Goal: Task Accomplishment & Management: Complete application form

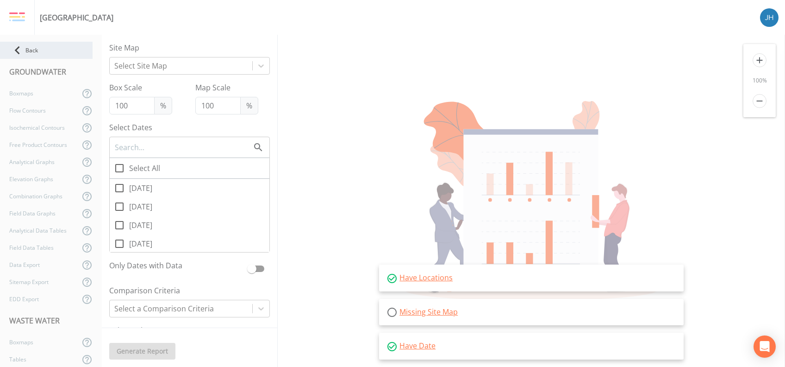
click at [26, 50] on div "Back" at bounding box center [46, 50] width 93 height 17
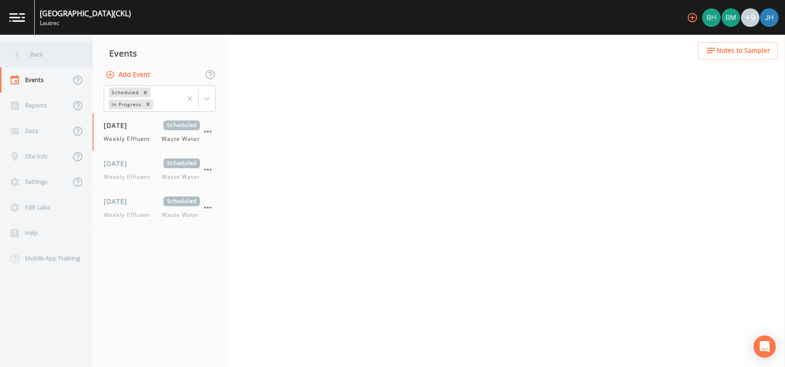
click at [25, 52] on icon at bounding box center [17, 54] width 16 height 16
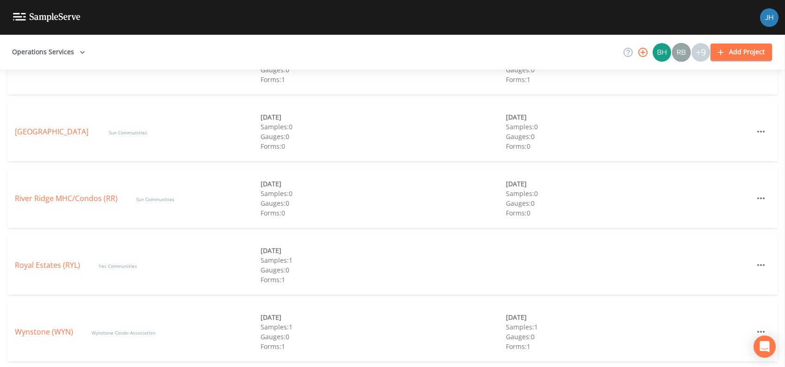
scroll to position [412, 0]
click at [48, 327] on link "Wynstone (WYN)" at bounding box center [44, 330] width 58 height 10
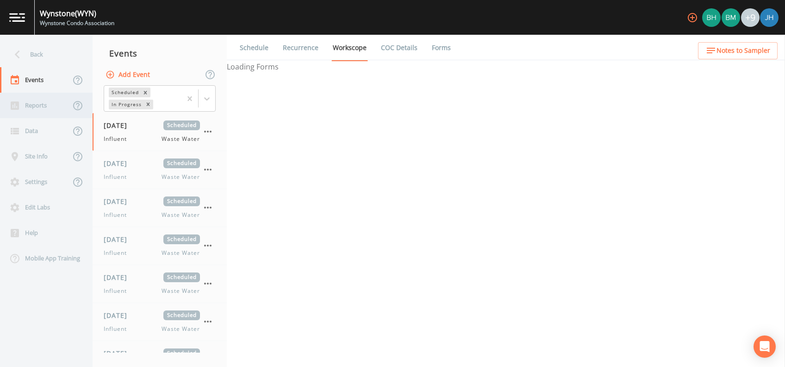
click at [36, 101] on div "Reports" at bounding box center [35, 105] width 70 height 25
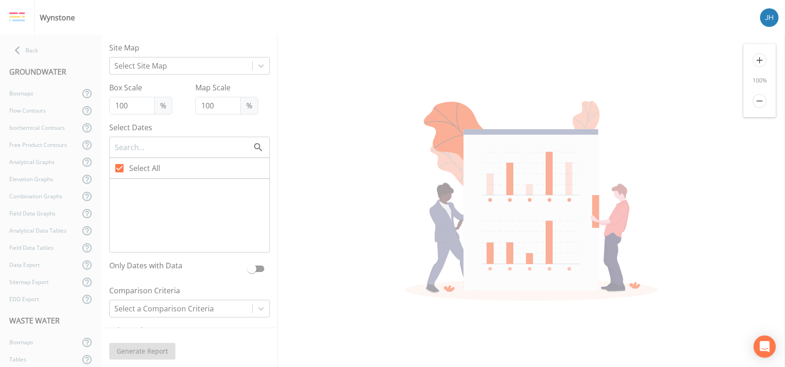
checkbox input "false"
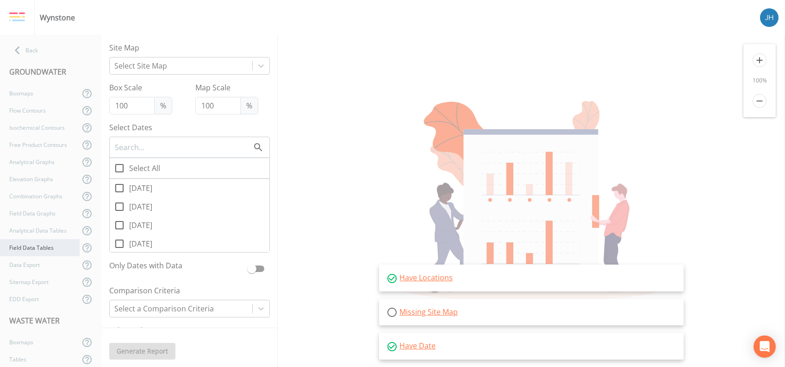
click at [37, 250] on div "Field Data Tables" at bounding box center [40, 247] width 80 height 17
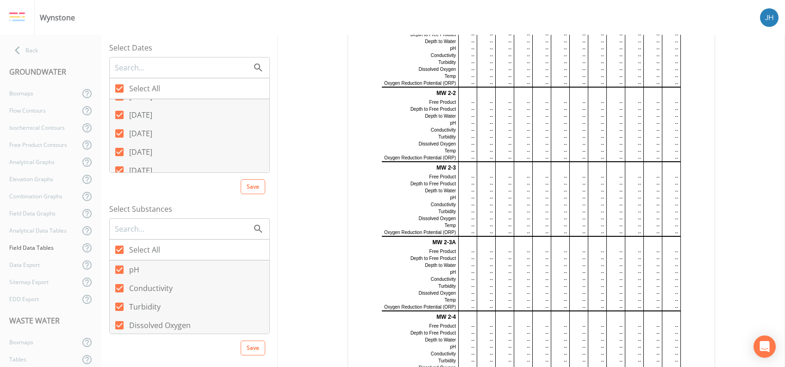
scroll to position [2223, 0]
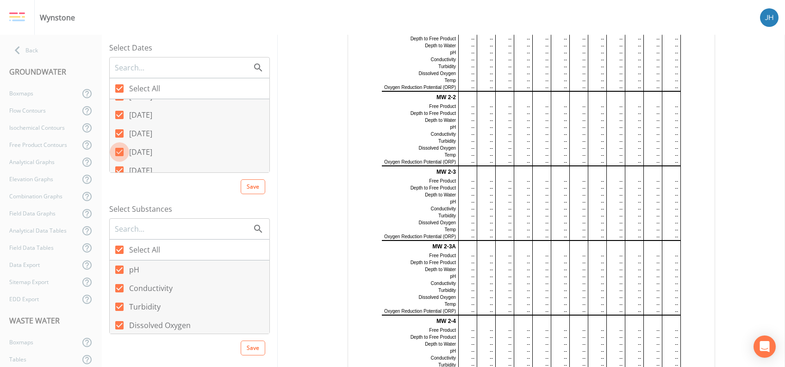
click at [121, 149] on icon at bounding box center [119, 152] width 8 height 8
click at [119, 149] on input "[DATE]" at bounding box center [114, 146] width 9 height 9
checkbox input "false"
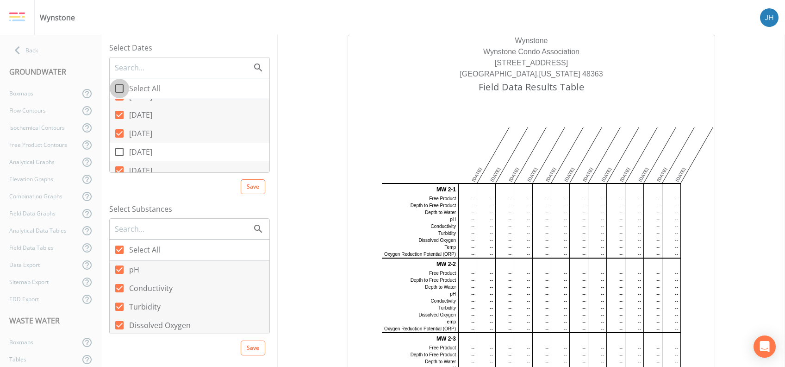
click at [121, 86] on icon at bounding box center [119, 88] width 11 height 11
click at [119, 86] on input "Select All" at bounding box center [114, 83] width 9 height 9
checkbox input "true"
click at [121, 89] on icon at bounding box center [119, 88] width 8 height 8
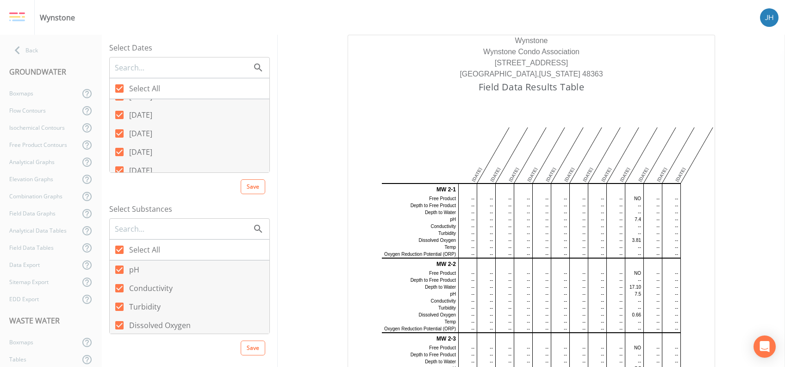
click at [119, 88] on input "Select All" at bounding box center [114, 83] width 9 height 9
checkbox input "false"
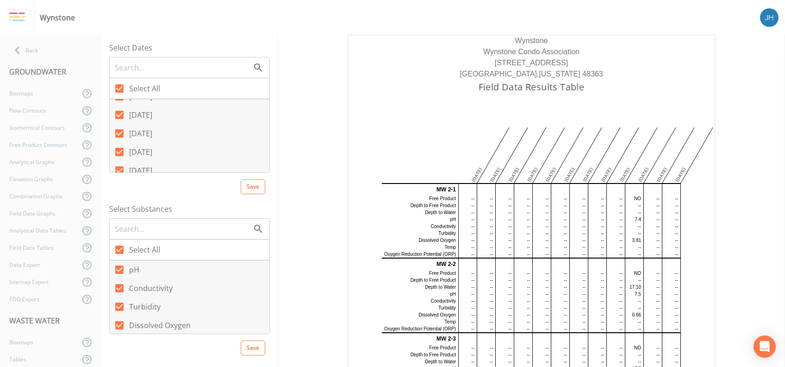
checkbox input "false"
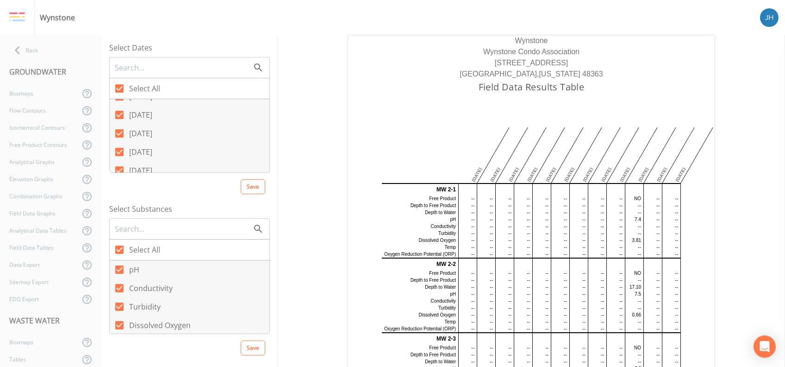
checkbox input "false"
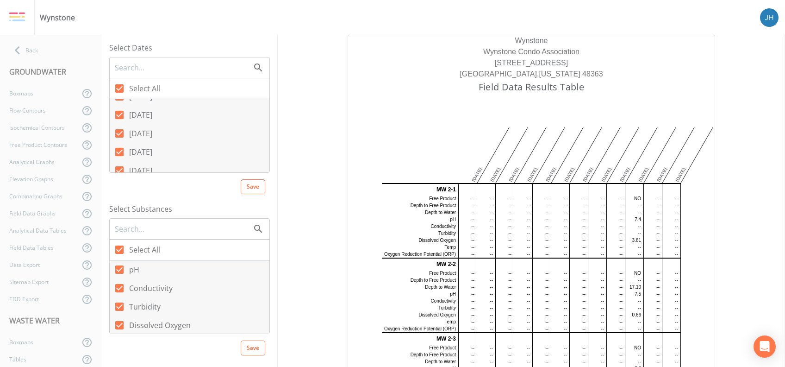
checkbox input "false"
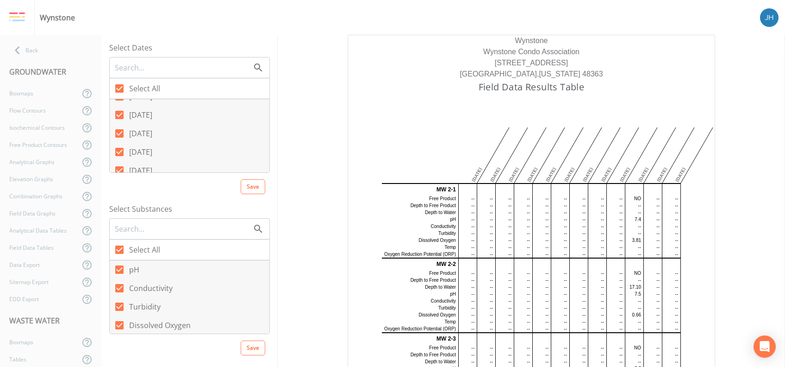
checkbox input "false"
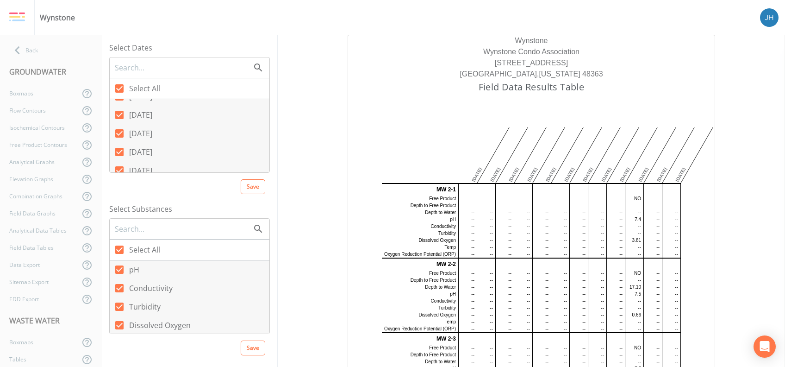
checkbox input "false"
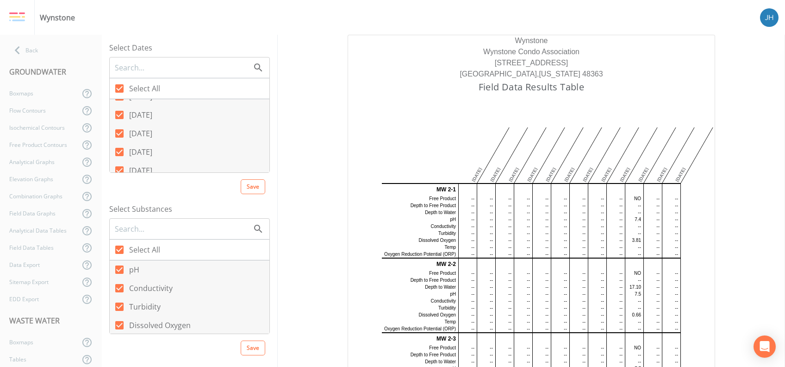
checkbox input "false"
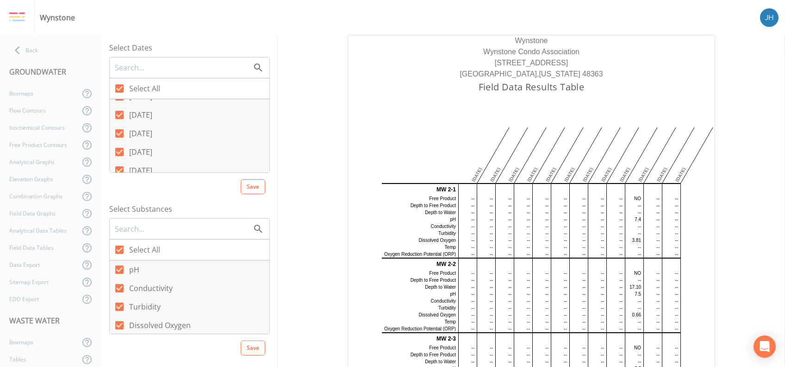
checkbox input "false"
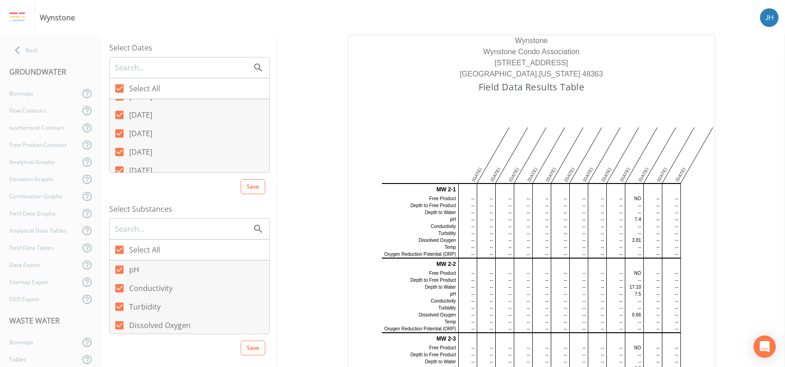
checkbox input "false"
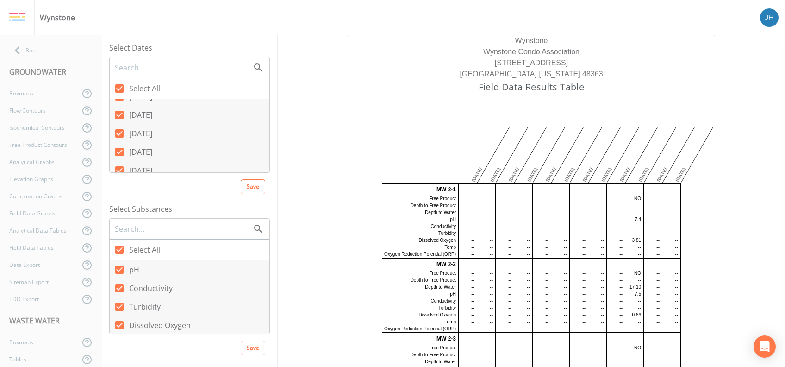
checkbox input "false"
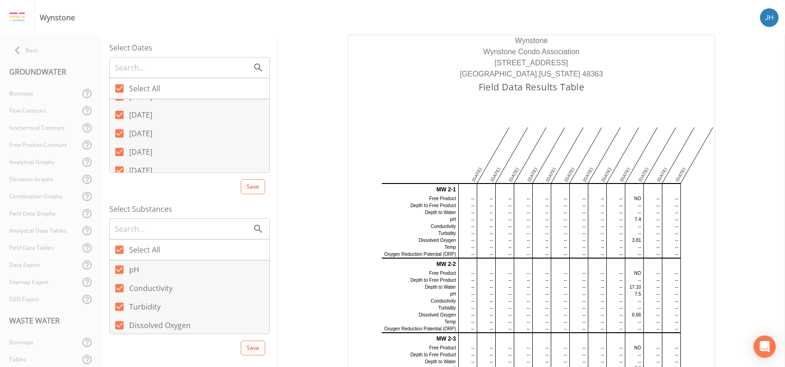
checkbox input "false"
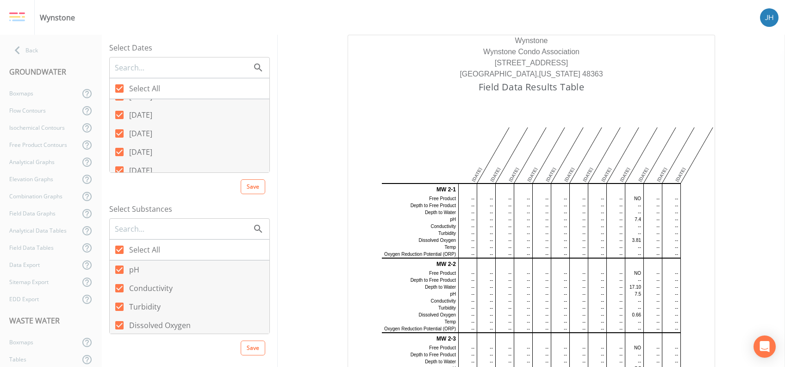
checkbox input "false"
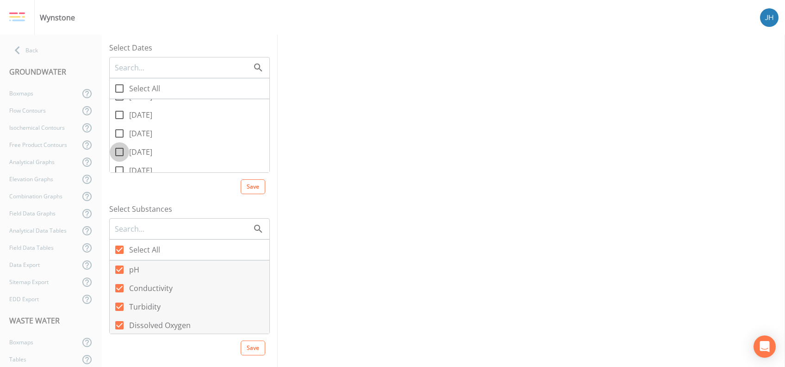
click at [119, 151] on icon at bounding box center [119, 151] width 11 height 11
click at [119, 151] on input "[DATE]" at bounding box center [114, 146] width 9 height 9
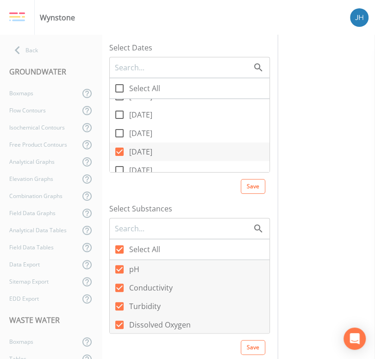
scroll to position [2, 0]
click at [296, 359] on html "Wynstone Back GROUNDWATER Boxmaps Flow Contours Isochemical Contours Free Produ…" at bounding box center [187, 179] width 375 height 359
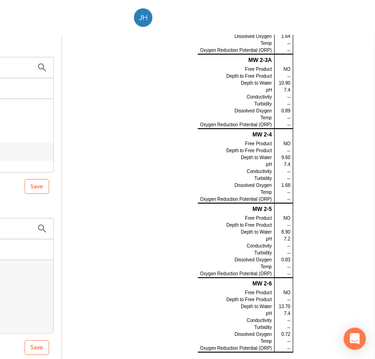
click at [305, 358] on div "[DATE] MW 2-1 Free Product NO Depth to Free Product -- Depth to Water -- pH 7.4…" at bounding box center [245, 59] width 367 height 606
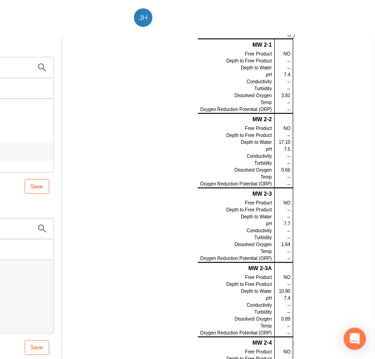
scroll to position [0, 0]
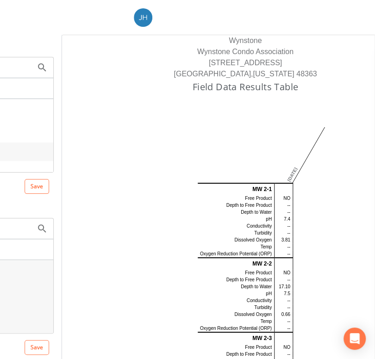
click at [274, 205] on td "--" at bounding box center [283, 205] width 19 height 7
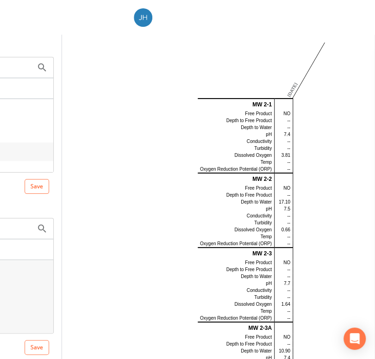
scroll to position [44, 0]
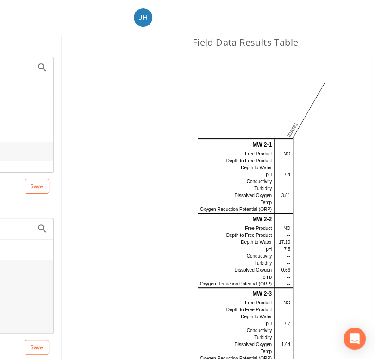
click at [274, 165] on td "--" at bounding box center [283, 167] width 19 height 7
drag, startPoint x: 230, startPoint y: 169, endPoint x: 253, endPoint y: 190, distance: 30.8
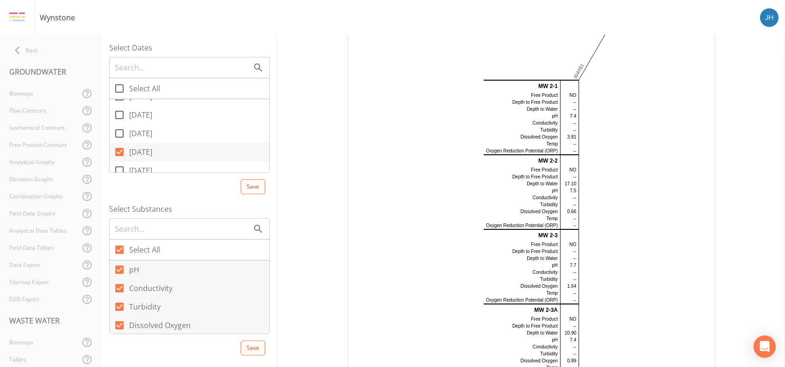
scroll to position [185, 0]
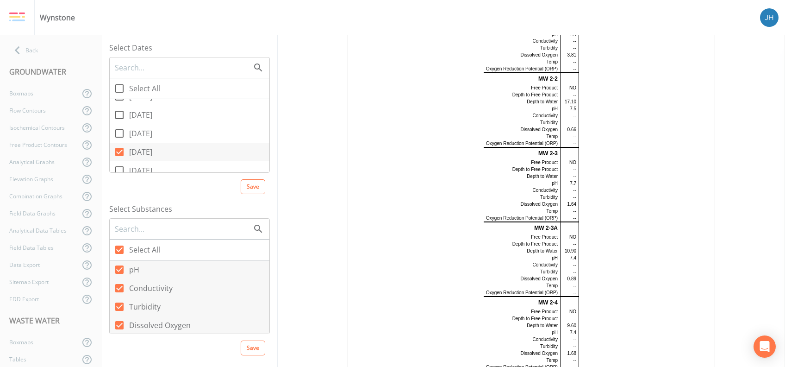
click at [121, 148] on icon at bounding box center [119, 152] width 8 height 8
click at [119, 148] on input "[DATE]" at bounding box center [114, 146] width 9 height 9
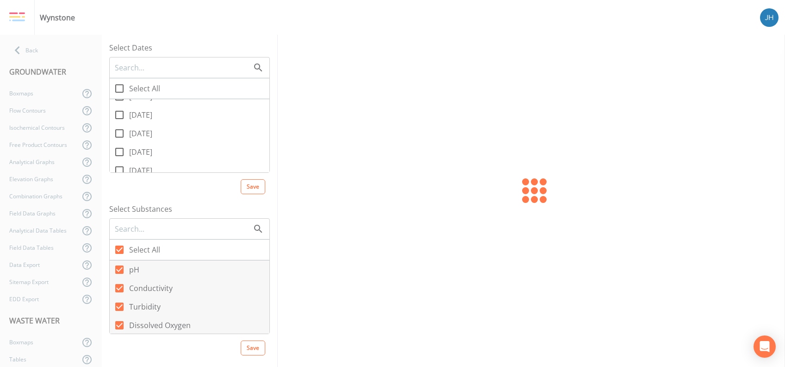
scroll to position [0, 0]
click at [121, 148] on icon at bounding box center [119, 151] width 11 height 11
click at [119, 148] on input "[DATE]" at bounding box center [114, 146] width 9 height 9
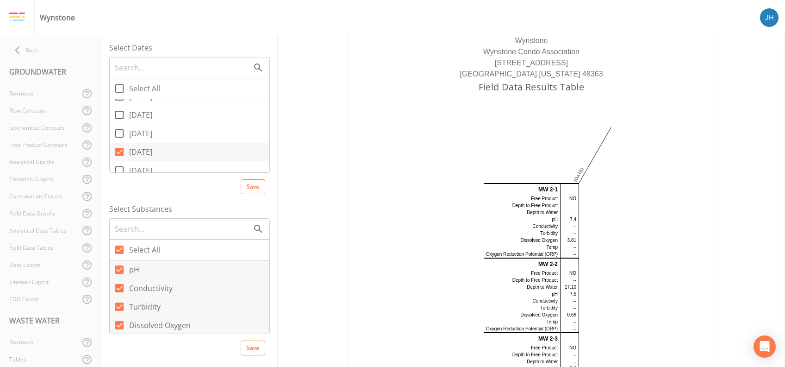
click at [121, 148] on icon at bounding box center [119, 152] width 8 height 8
click at [119, 148] on input "[DATE]" at bounding box center [114, 146] width 9 height 9
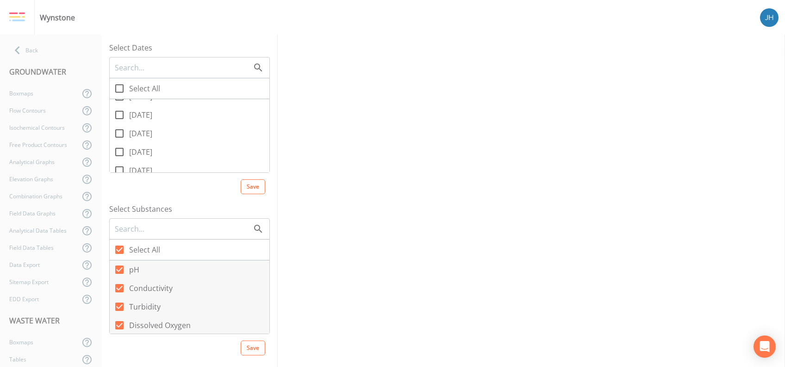
click at [121, 148] on icon at bounding box center [119, 151] width 11 height 11
click at [119, 148] on input "[DATE]" at bounding box center [114, 146] width 9 height 9
checkbox input "true"
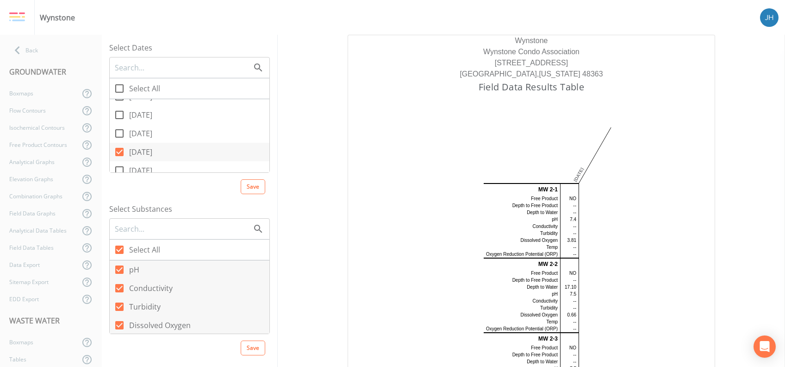
click at [121, 133] on icon at bounding box center [119, 133] width 11 height 11
click at [119, 133] on input "[DATE]" at bounding box center [114, 128] width 9 height 9
checkbox input "true"
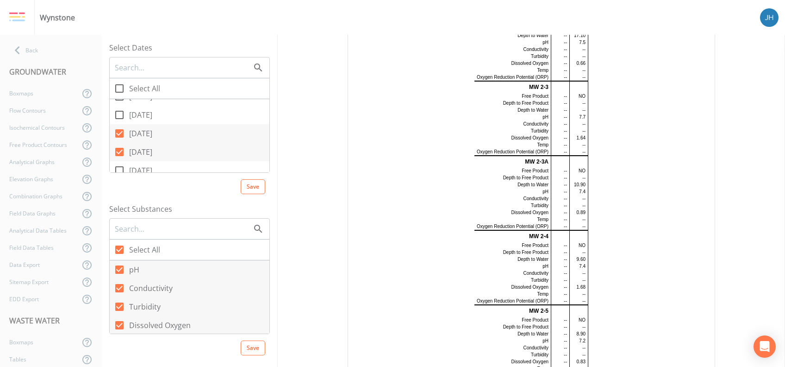
scroll to position [100, 0]
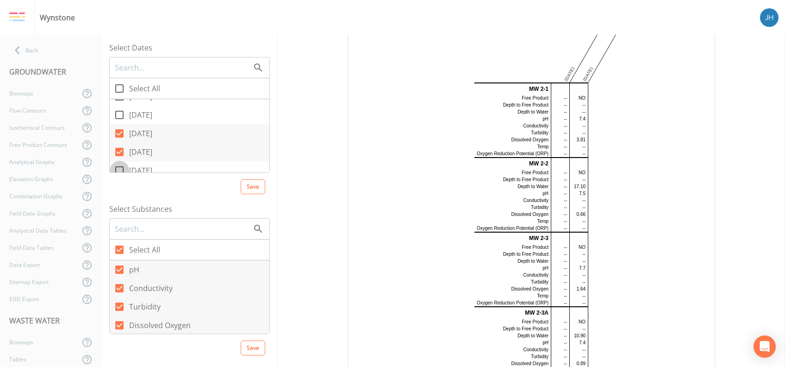
click at [119, 171] on icon at bounding box center [119, 170] width 11 height 11
click at [119, 170] on input "[DATE]" at bounding box center [114, 165] width 9 height 9
checkbox input "true"
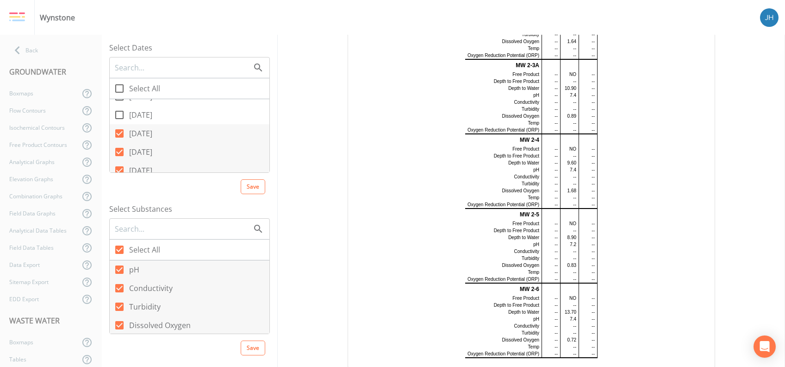
scroll to position [0, 0]
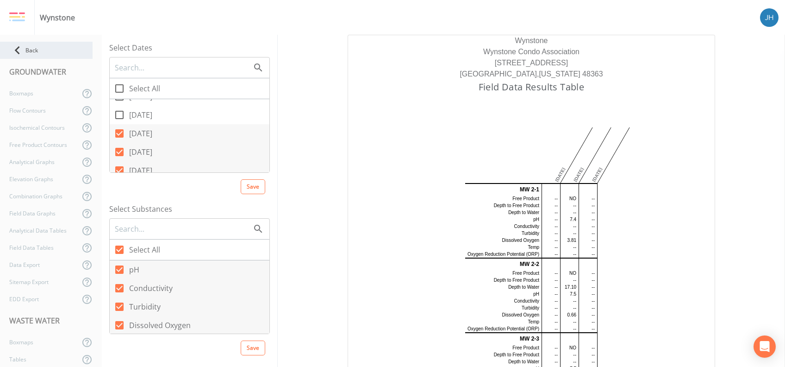
click at [32, 52] on div "Back" at bounding box center [46, 50] width 93 height 17
select select "092b3f94-5697-4c94-9891-da161916fdbb"
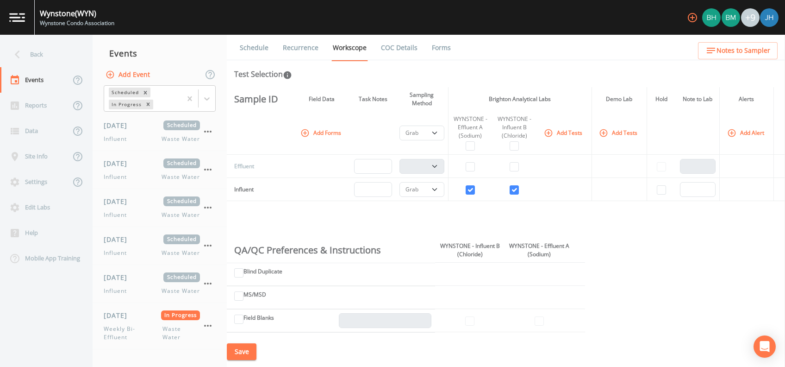
scroll to position [432, 0]
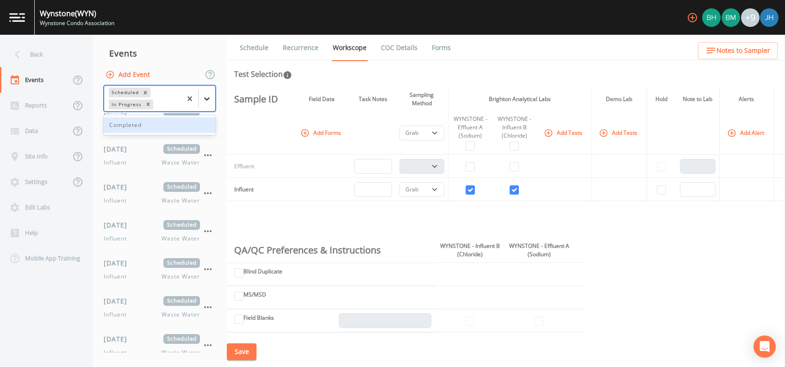
click at [214, 106] on div at bounding box center [207, 98] width 17 height 17
click at [152, 126] on div "Completed" at bounding box center [160, 125] width 112 height 16
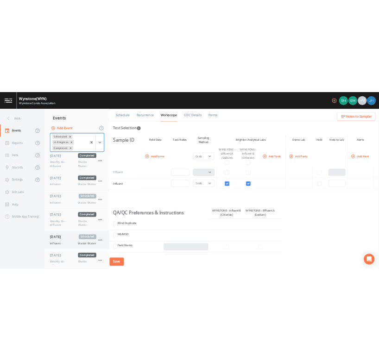
scroll to position [3910, 0]
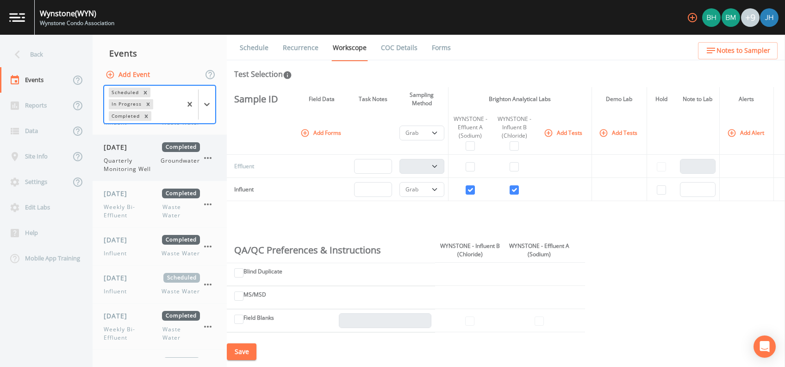
click at [142, 159] on span "Quarterly Monitoring Well" at bounding box center [132, 165] width 57 height 17
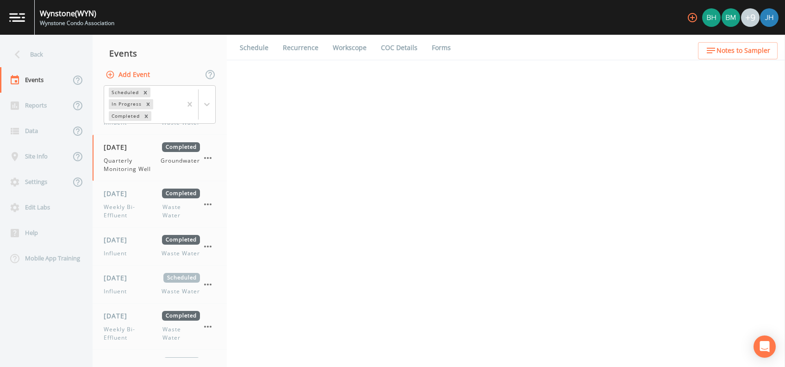
select select "0b1af911-289b-4d7b-9fdf-156f6d27a2cf"
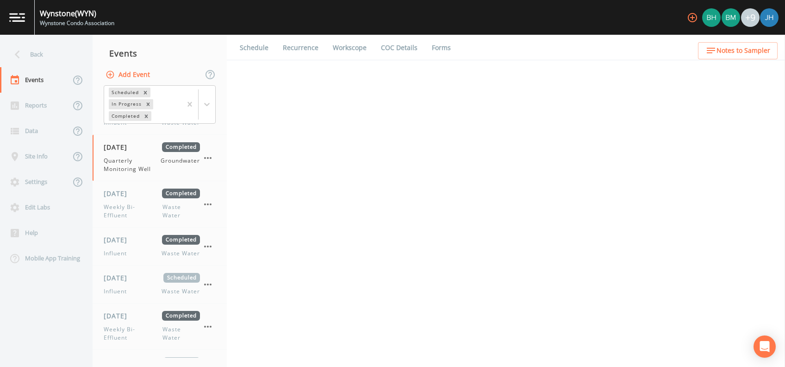
select select "0b1af911-289b-4d7b-9fdf-156f6d27a2cf"
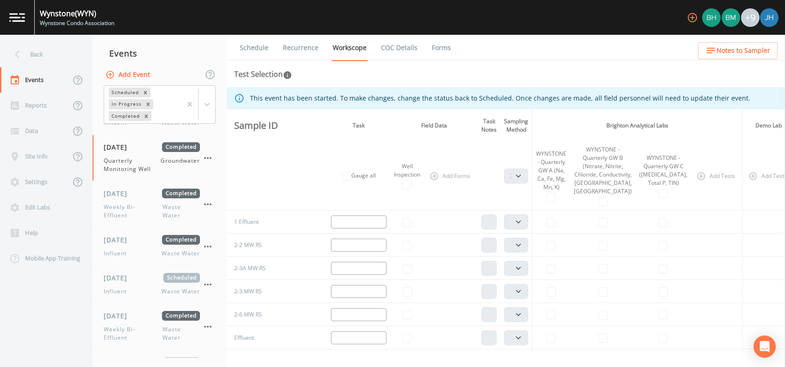
click at [439, 44] on link "Forms" at bounding box center [442, 48] width 22 height 26
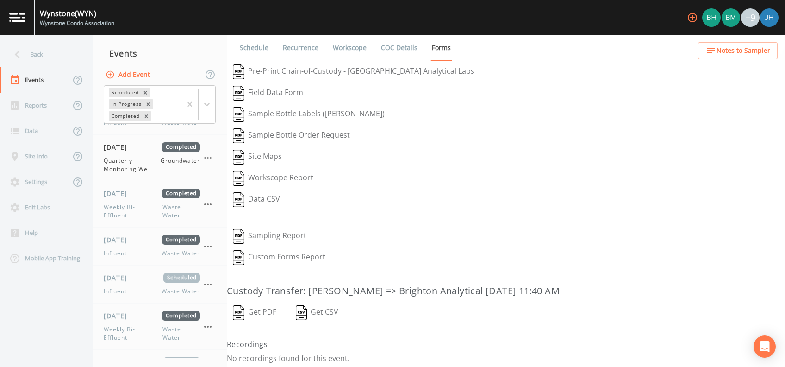
click at [296, 235] on button "Sampling Report" at bounding box center [270, 235] width 86 height 21
